Goal: Find specific fact: Find contact information

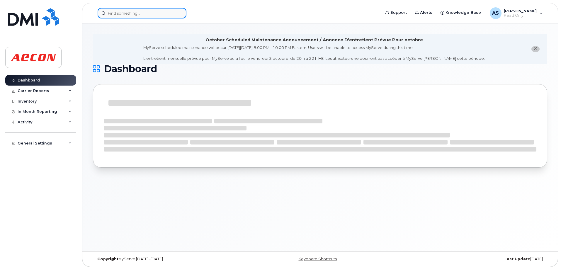
click at [143, 13] on input at bounding box center [142, 13] width 89 height 11
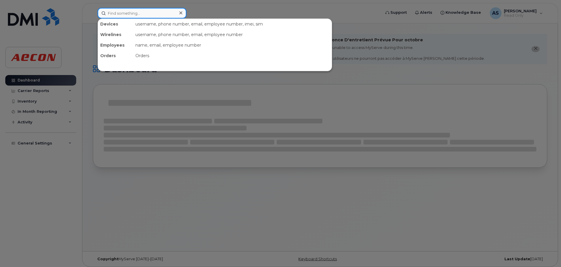
click at [143, 13] on input at bounding box center [142, 13] width 89 height 11
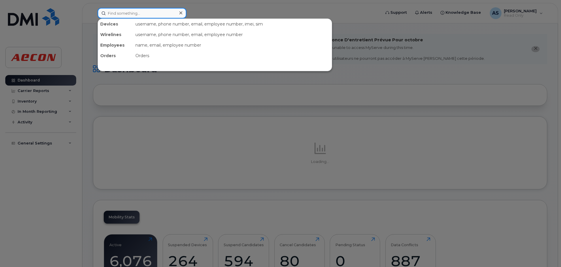
click at [143, 13] on input at bounding box center [142, 13] width 89 height 11
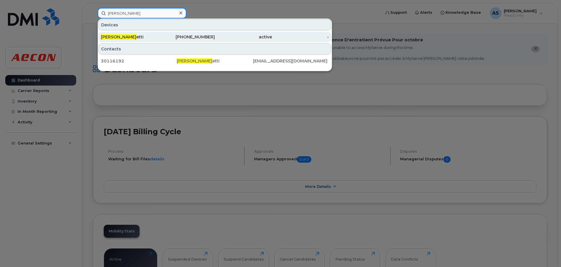
type input "brenda giard"
click at [195, 40] on div "416-316-3319" at bounding box center [186, 37] width 57 height 6
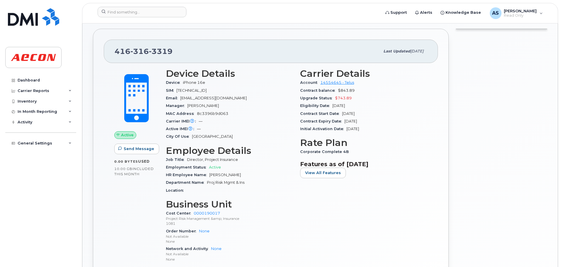
scroll to position [176, 0]
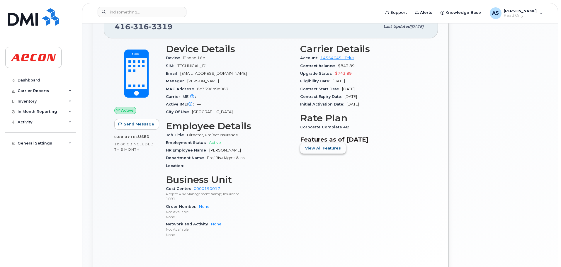
click at [315, 146] on span "View All Features" at bounding box center [323, 148] width 36 height 6
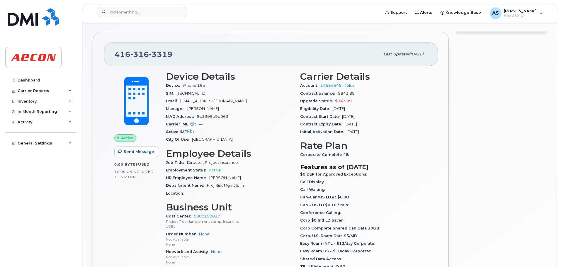
scroll to position [147, 0]
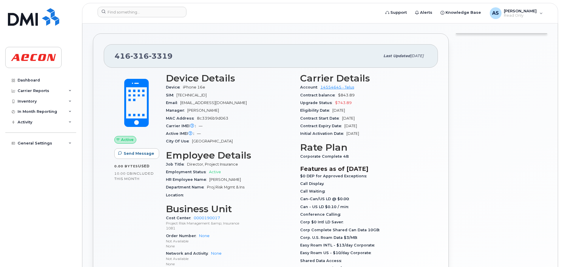
click at [52, 177] on div "Dashboard Carrier Reports Monthly Billing Data Daily Data Pooling Data Behavior…" at bounding box center [41, 166] width 72 height 183
click at [23, 181] on div "Dashboard Carrier Reports Monthly Billing Data Daily Data Pooling Data Behavior…" at bounding box center [41, 166] width 72 height 183
click at [33, 190] on div "Dashboard Carrier Reports Monthly Billing Data Daily Data Pooling Data Behavior…" at bounding box center [41, 166] width 72 height 183
click at [389, 192] on div "Call Waiting" at bounding box center [363, 192] width 127 height 8
click at [515, 159] on div at bounding box center [501, 196] width 99 height 332
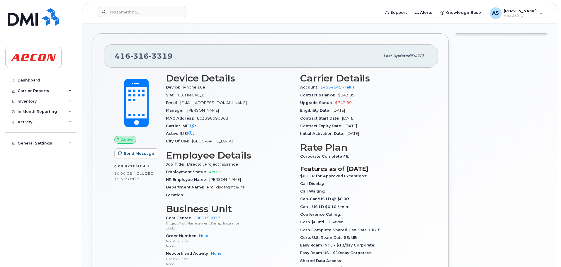
click at [522, 132] on div at bounding box center [501, 196] width 99 height 332
drag, startPoint x: 43, startPoint y: 162, endPoint x: 17, endPoint y: 162, distance: 25.8
click at [43, 162] on div "Dashboard Carrier Reports Monthly Billing Data Daily Data Pooling Data Behavior…" at bounding box center [41, 166] width 72 height 183
drag, startPoint x: 32, startPoint y: 203, endPoint x: 69, endPoint y: 200, distance: 37.7
click at [31, 203] on div "Dashboard Carrier Reports Monthly Billing Data Daily Data Pooling Data Behavior…" at bounding box center [41, 166] width 72 height 183
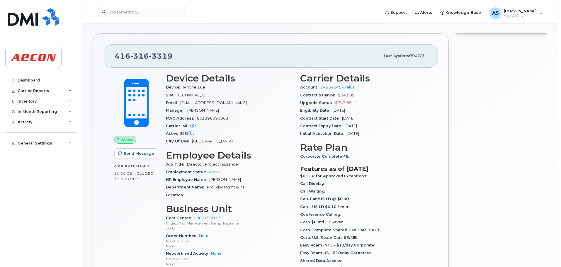
click at [45, 184] on div "Dashboard Carrier Reports Monthly Billing Data Daily Data Pooling Data Behavior…" at bounding box center [41, 166] width 72 height 183
click at [43, 167] on div "Dashboard Carrier Reports Monthly Billing Data Daily Data Pooling Data Behavior…" at bounding box center [41, 166] width 72 height 183
click at [24, 164] on div "Dashboard Carrier Reports Monthly Billing Data Daily Data Pooling Data Behavior…" at bounding box center [41, 166] width 72 height 183
click at [36, 177] on div "Dashboard Carrier Reports Monthly Billing Data Daily Data Pooling Data Behavior…" at bounding box center [41, 166] width 72 height 183
click at [28, 186] on div "Dashboard Carrier Reports Monthly Billing Data Daily Data Pooling Data Behavior…" at bounding box center [41, 166] width 72 height 183
